Goal: Information Seeking & Learning: Check status

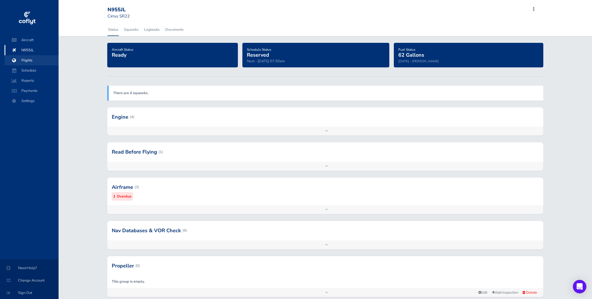
click at [29, 59] on span "Flights" at bounding box center [31, 60] width 43 height 10
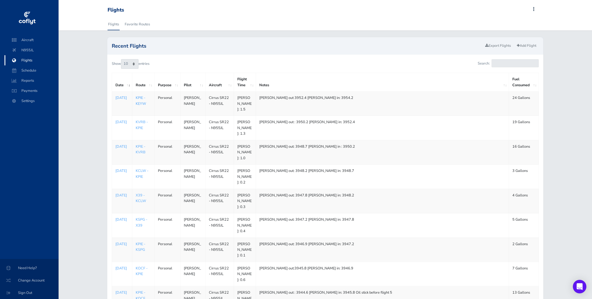
click at [142, 103] on link "KPIE - KEYW" at bounding box center [141, 100] width 10 height 11
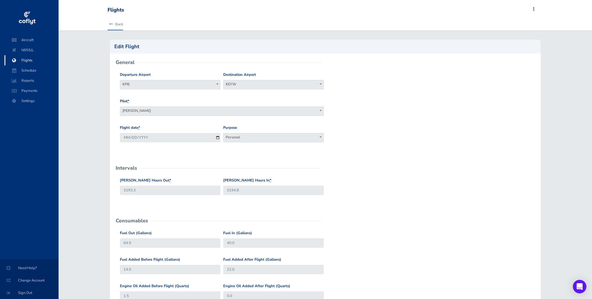
click at [114, 24] on link "Back" at bounding box center [115, 24] width 15 height 12
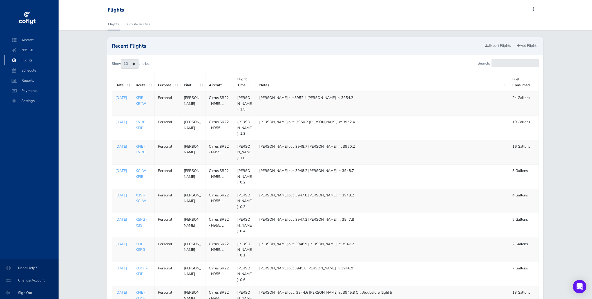
click at [139, 146] on td "KPIE - KVRB" at bounding box center [143, 152] width 22 height 24
click at [141, 148] on link "KPIE - KVRB" at bounding box center [141, 149] width 10 height 11
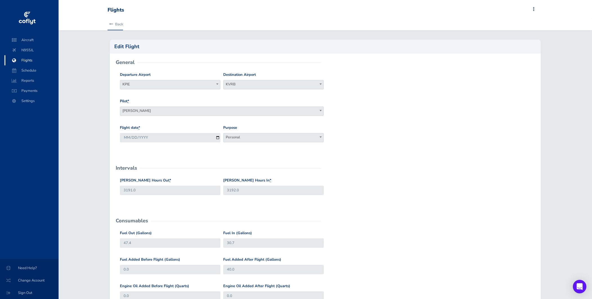
click at [113, 27] on link "Back" at bounding box center [115, 24] width 15 height 12
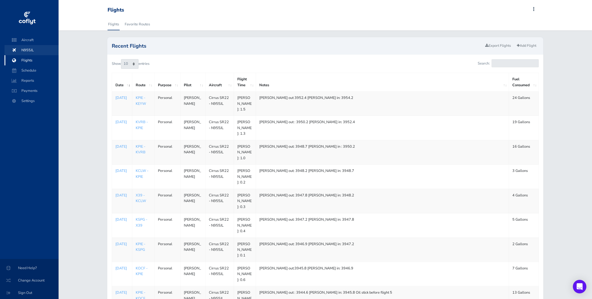
click at [24, 49] on span "N955JL" at bounding box center [31, 50] width 43 height 10
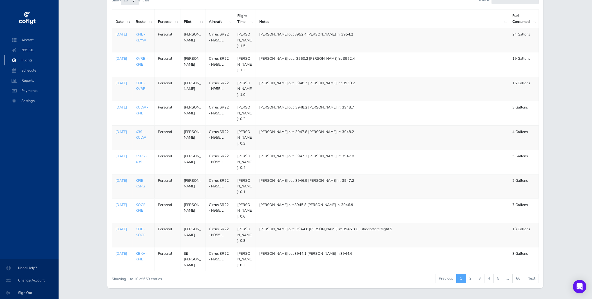
scroll to position [63, 0]
click at [472, 274] on link "2" at bounding box center [471, 279] width 10 height 10
click at [478, 274] on link "3" at bounding box center [480, 279] width 10 height 10
click at [490, 274] on link "4" at bounding box center [489, 279] width 10 height 10
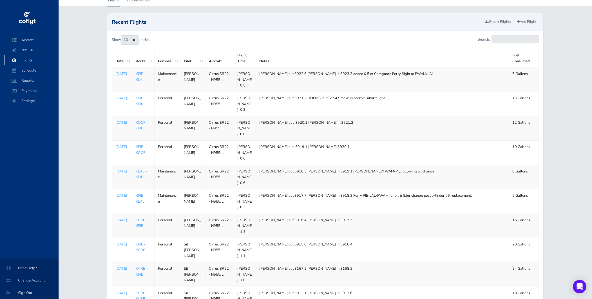
scroll to position [23, 0]
click at [141, 148] on link "KPIE - KOCF" at bounding box center [141, 150] width 10 height 11
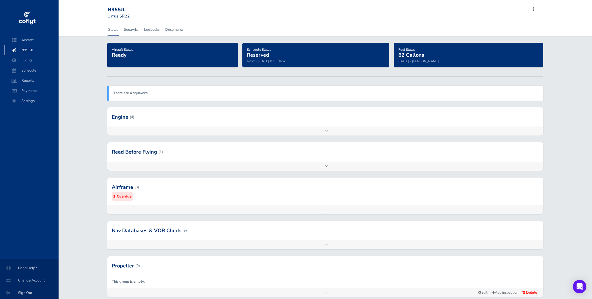
click at [149, 122] on div at bounding box center [325, 116] width 436 height 19
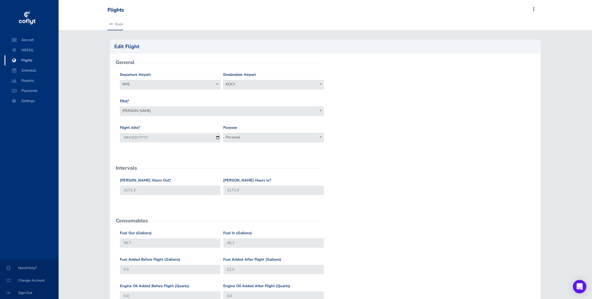
click at [113, 23] on icon at bounding box center [111, 25] width 4 height 4
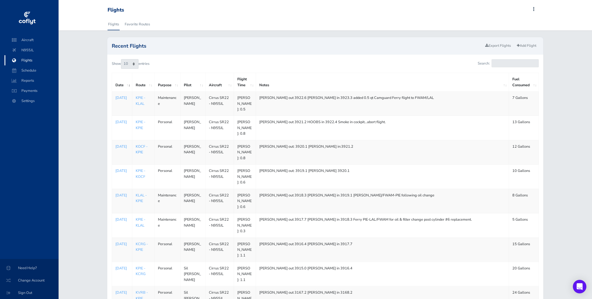
click at [139, 149] on link "KOCF - KPIE" at bounding box center [142, 149] width 12 height 11
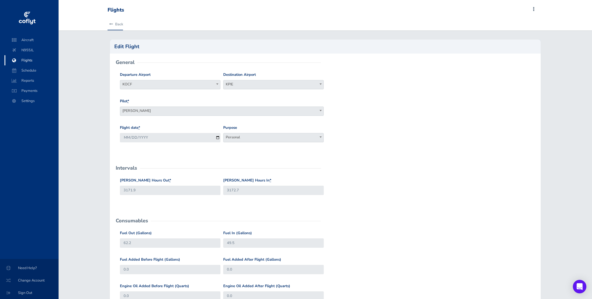
click at [115, 24] on link "Back" at bounding box center [115, 24] width 15 height 12
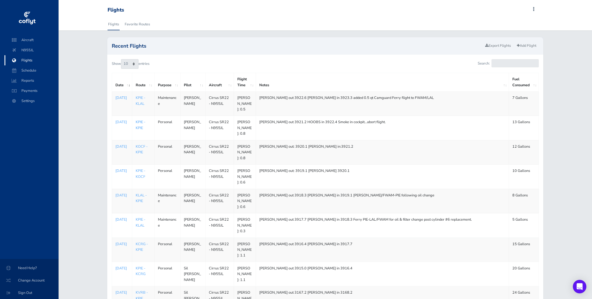
click at [139, 126] on link "KPIE - KPIE" at bounding box center [141, 124] width 10 height 11
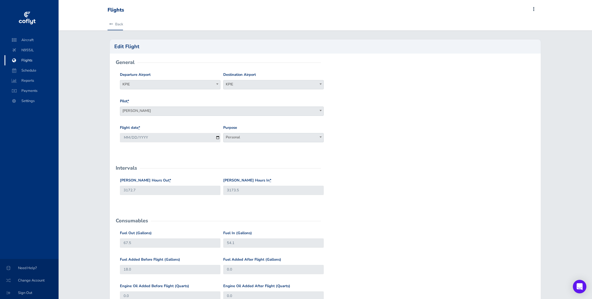
click at [112, 23] on icon at bounding box center [111, 25] width 4 height 4
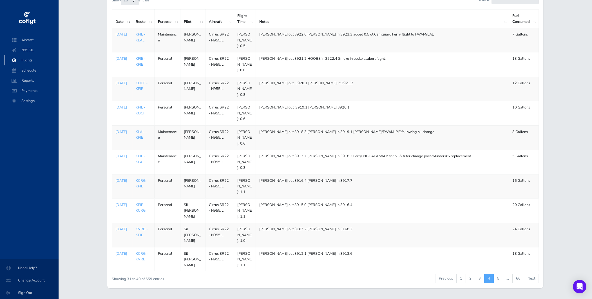
scroll to position [63, 0]
click at [481, 274] on link "3" at bounding box center [480, 279] width 10 height 10
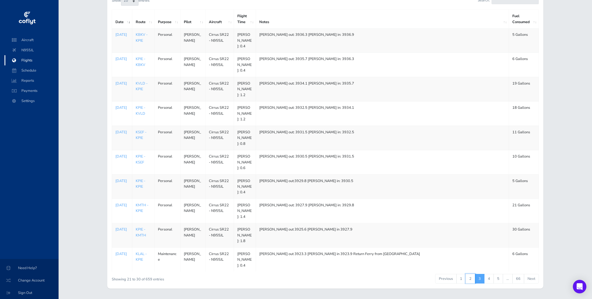
click at [471, 274] on link "2" at bounding box center [471, 279] width 10 height 10
click at [139, 251] on link "KPIE - KBKV" at bounding box center [141, 256] width 10 height 11
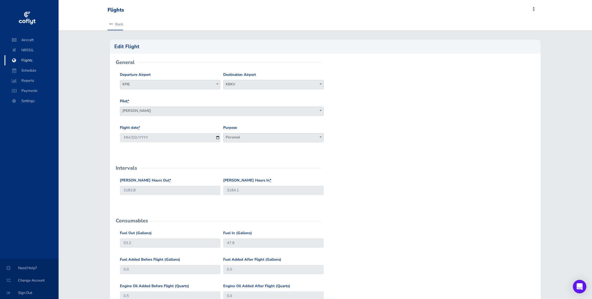
click at [113, 25] on link "Back" at bounding box center [115, 24] width 15 height 12
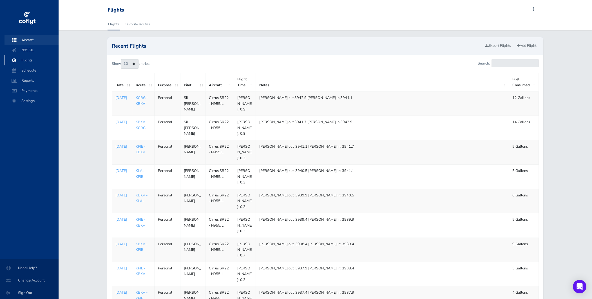
click at [26, 39] on span "Aircraft" at bounding box center [31, 40] width 43 height 10
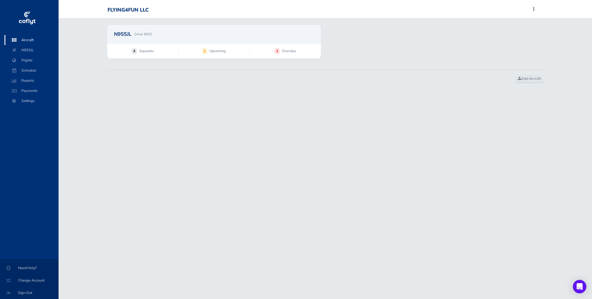
click at [143, 51] on span "Squawks" at bounding box center [146, 51] width 15 height 6
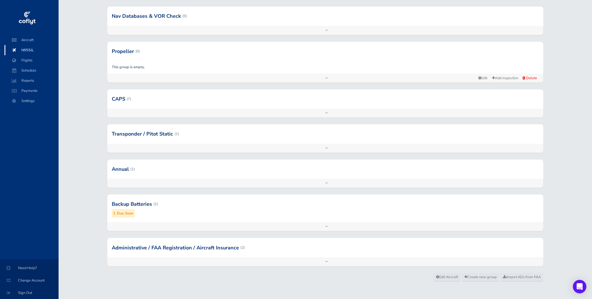
scroll to position [214, 0]
click at [182, 201] on div at bounding box center [325, 204] width 436 height 28
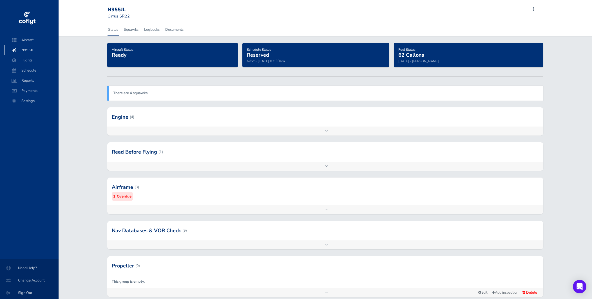
scroll to position [0, 0]
